Goal: Find specific page/section: Find specific page/section

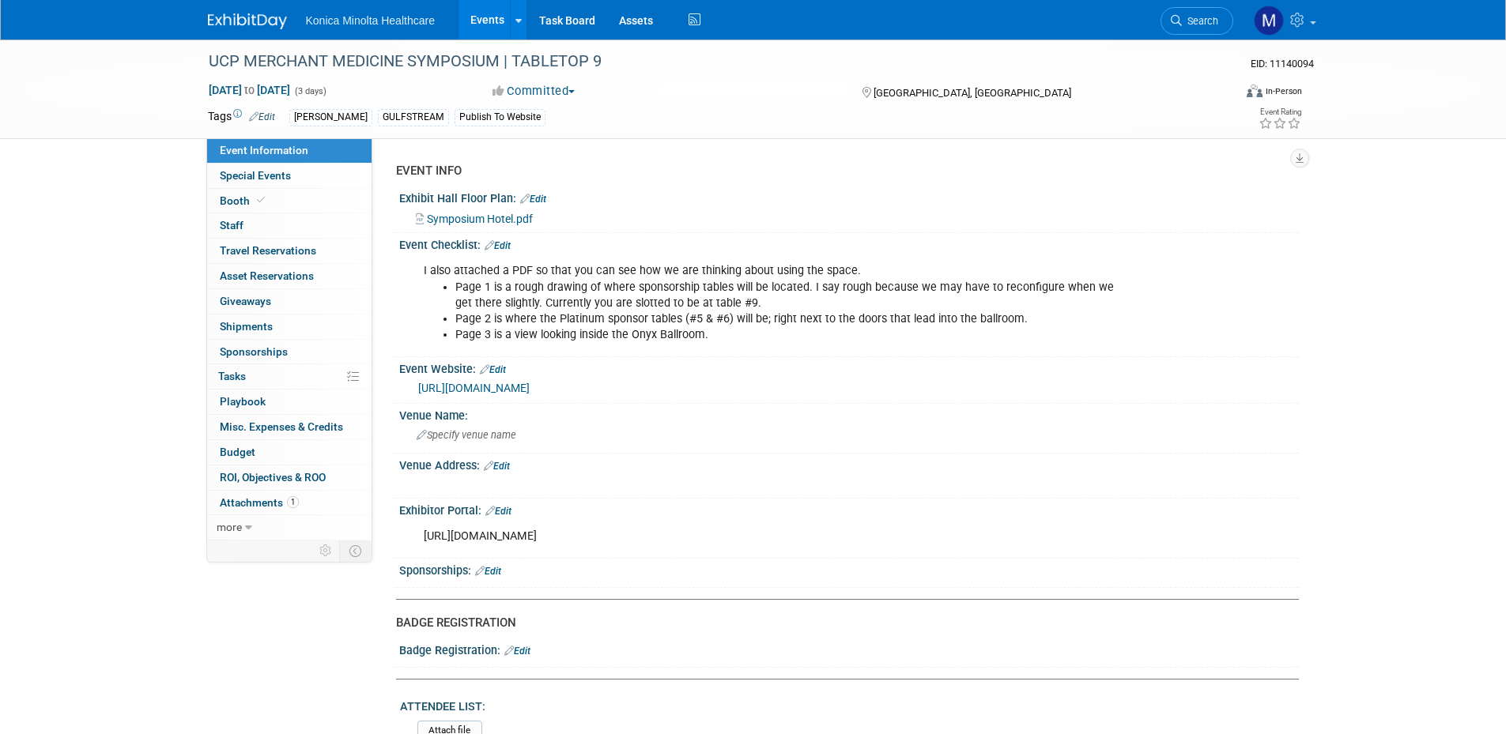
click at [530, 386] on link "[URL][DOMAIN_NAME]" at bounding box center [473, 388] width 111 height 13
click at [246, 201] on span "Booth" at bounding box center [244, 200] width 48 height 13
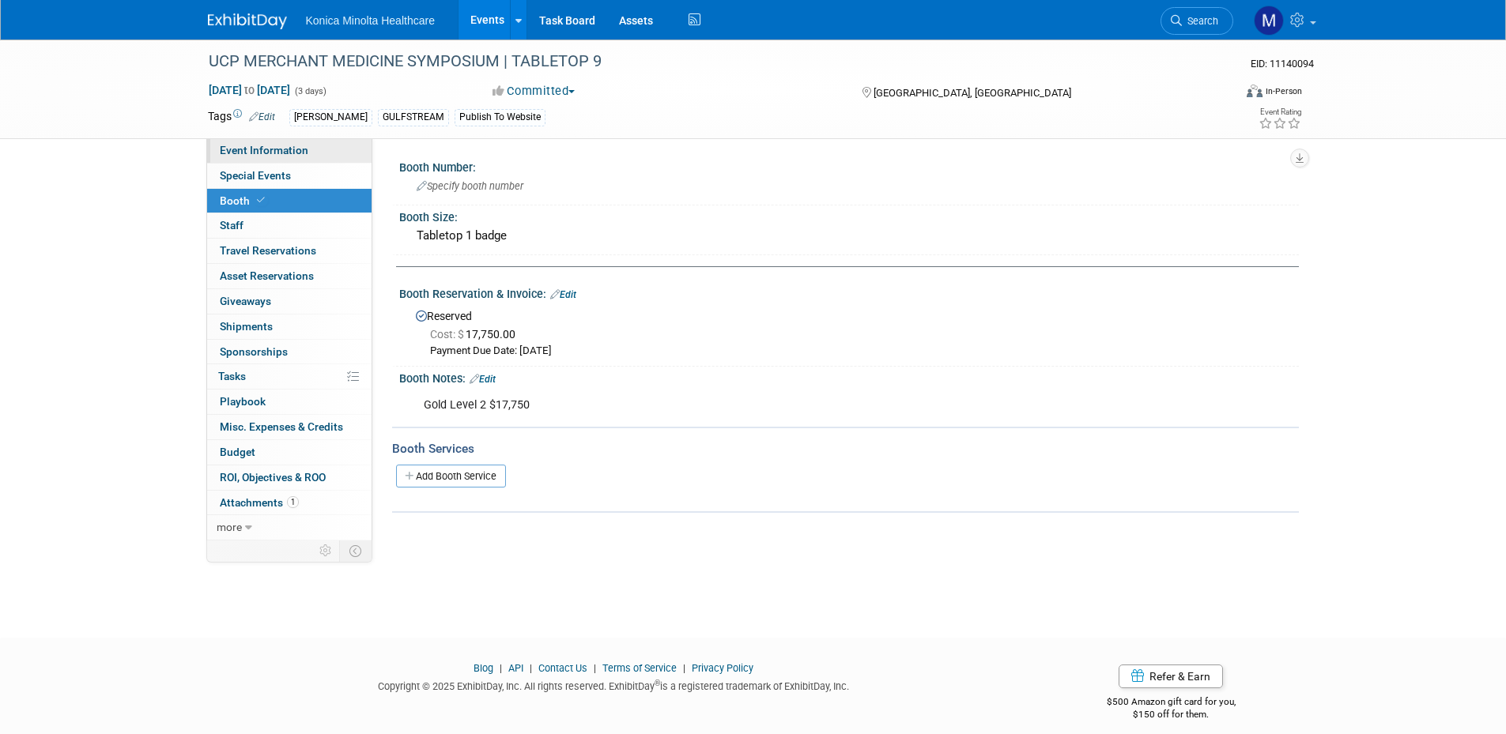
click at [250, 148] on span "Event Information" at bounding box center [264, 150] width 89 height 13
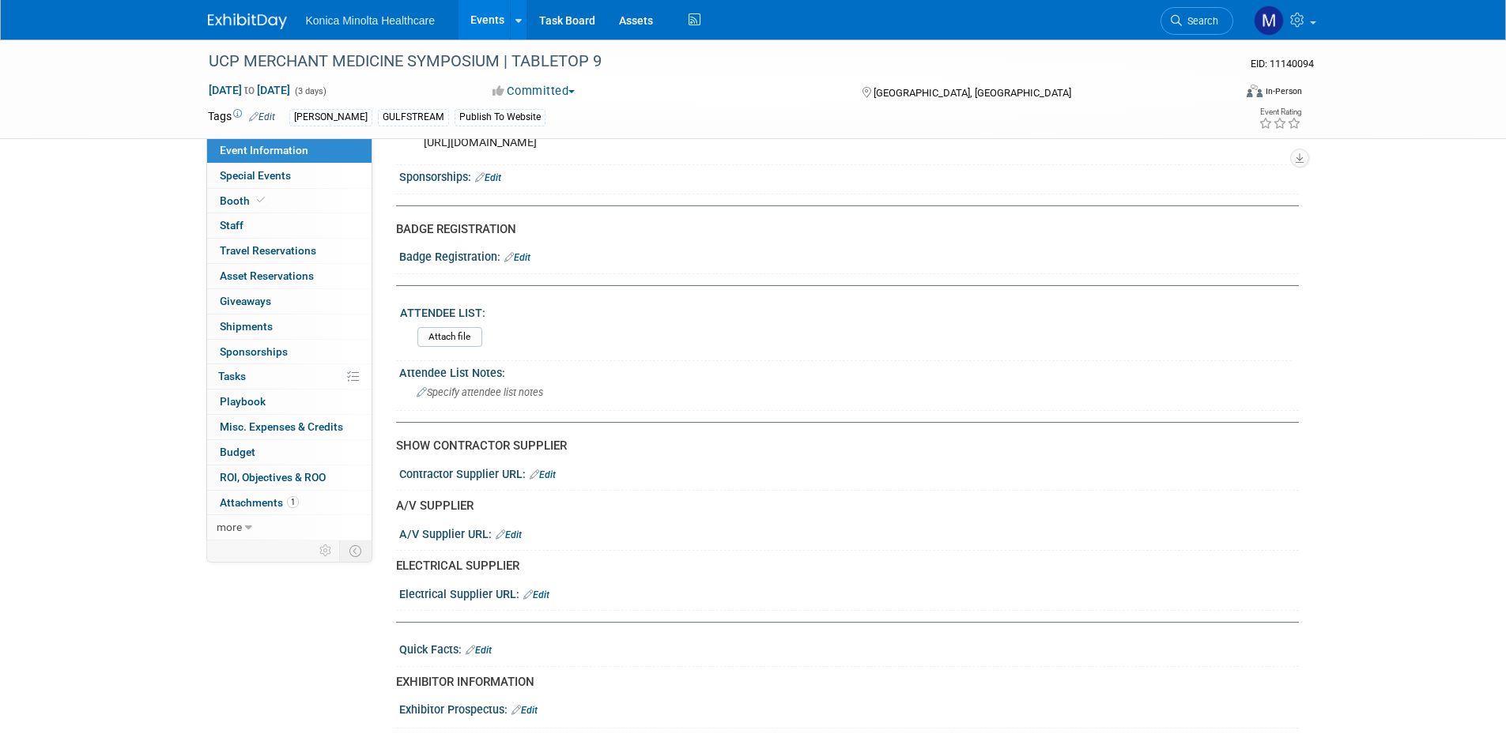
scroll to position [395, 0]
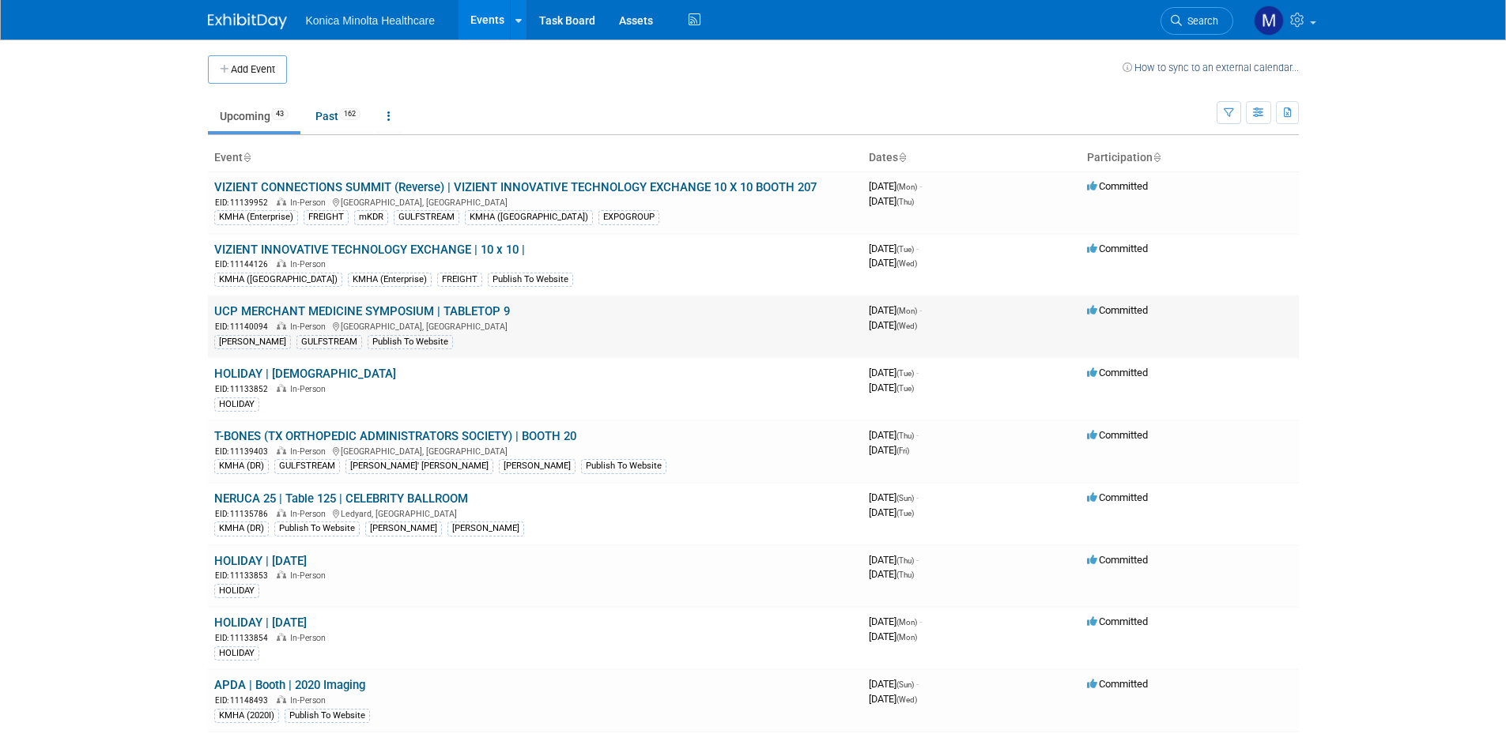
click at [421, 309] on link "UCP MERCHANT MEDICINE SYMPOSIUM | TABLETOP 9" at bounding box center [362, 311] width 296 height 14
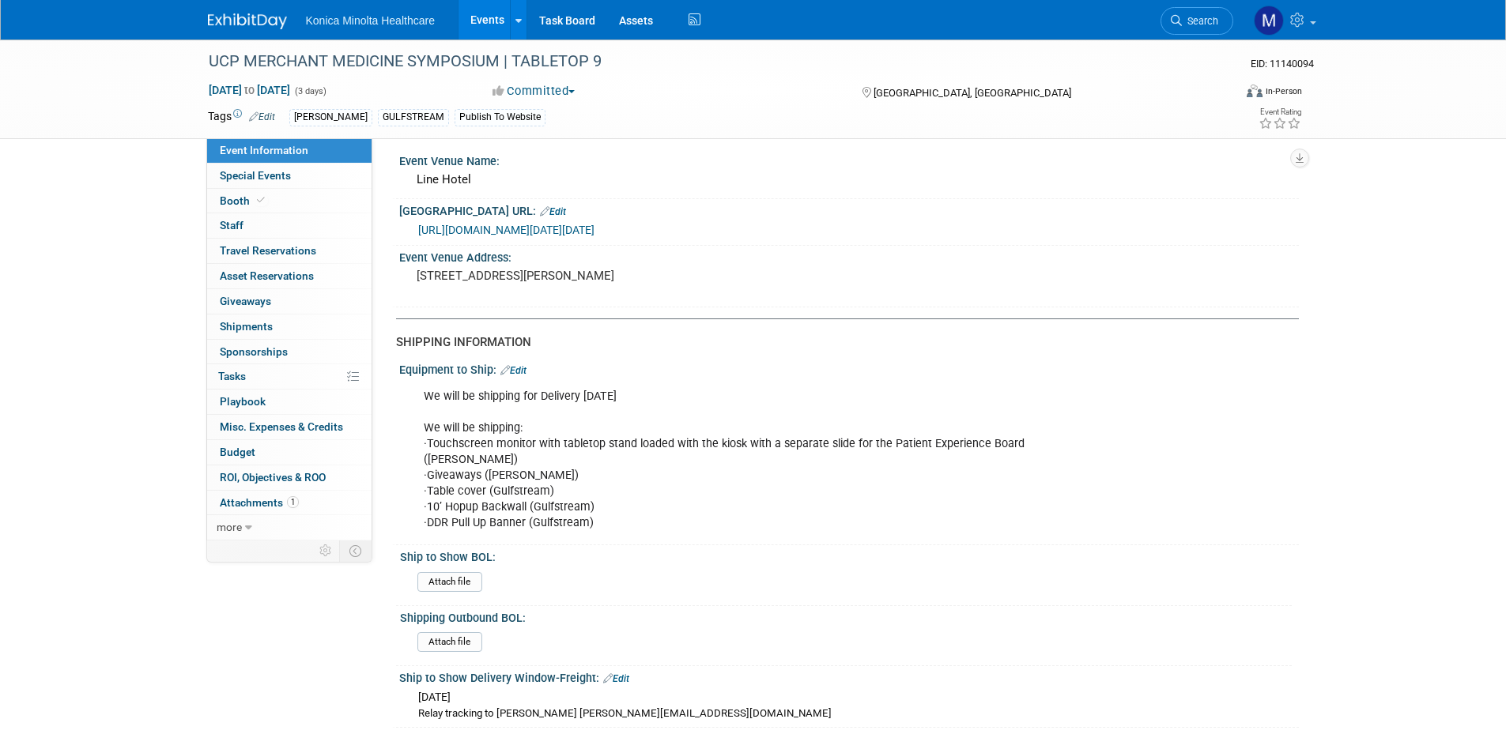
scroll to position [2213, 0]
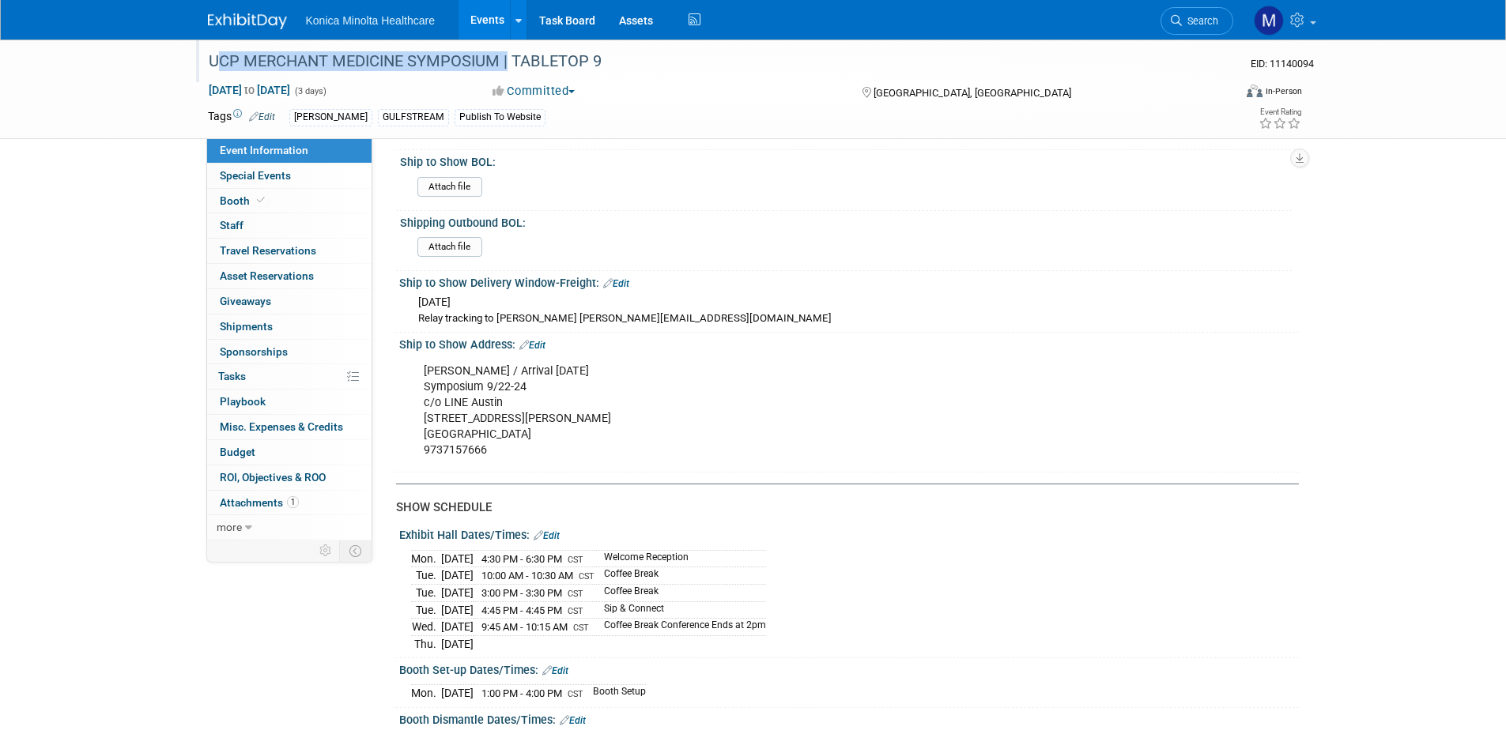
drag, startPoint x: 213, startPoint y: 57, endPoint x: 505, endPoint y: 66, distance: 292.6
click at [505, 66] on div "UCP MERCHANT MEDICINE SYMPOSIUM | TABLETOP 9" at bounding box center [706, 61] width 1006 height 28
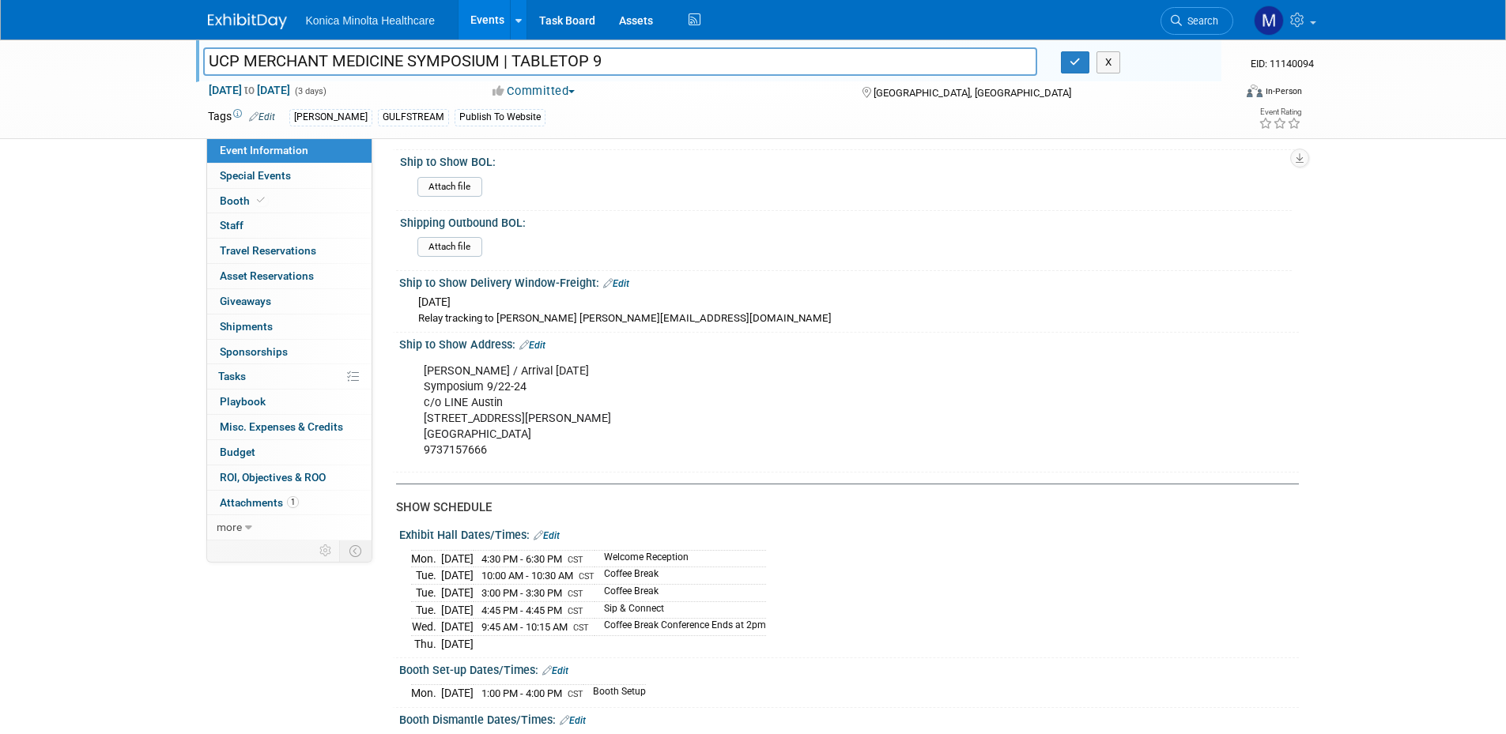
drag, startPoint x: 501, startPoint y: 66, endPoint x: 239, endPoint y: 57, distance: 262.6
click at [255, 63] on input "UCP MERCHANT MEDICINE SYMPOSIUM | TABLETOP 9" at bounding box center [620, 61] width 835 height 28
drag, startPoint x: 209, startPoint y: 56, endPoint x: 504, endPoint y: 81, distance: 295.2
click at [504, 81] on div "UCP MERCHANT MEDICINE SYMPOSIUM | TABLETOP 9 UCP MERCHANT MEDICINE SYMPOSIUM | …" at bounding box center [753, 89] width 1115 height 99
